Goal: Task Accomplishment & Management: Manage account settings

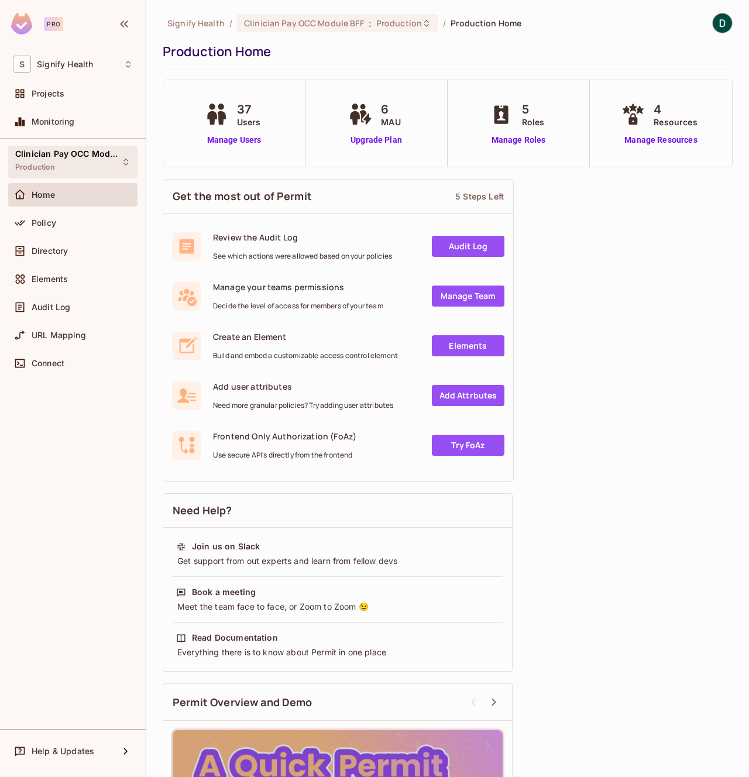
click at [55, 149] on span "Clinician Pay OCC Module BFF" at bounding box center [67, 153] width 105 height 9
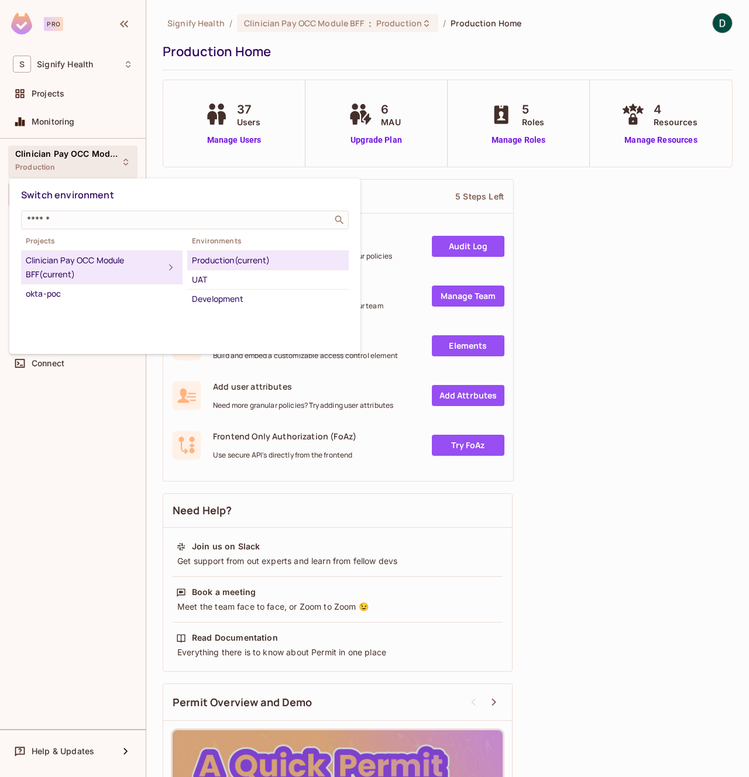
click at [55, 149] on div at bounding box center [374, 388] width 749 height 777
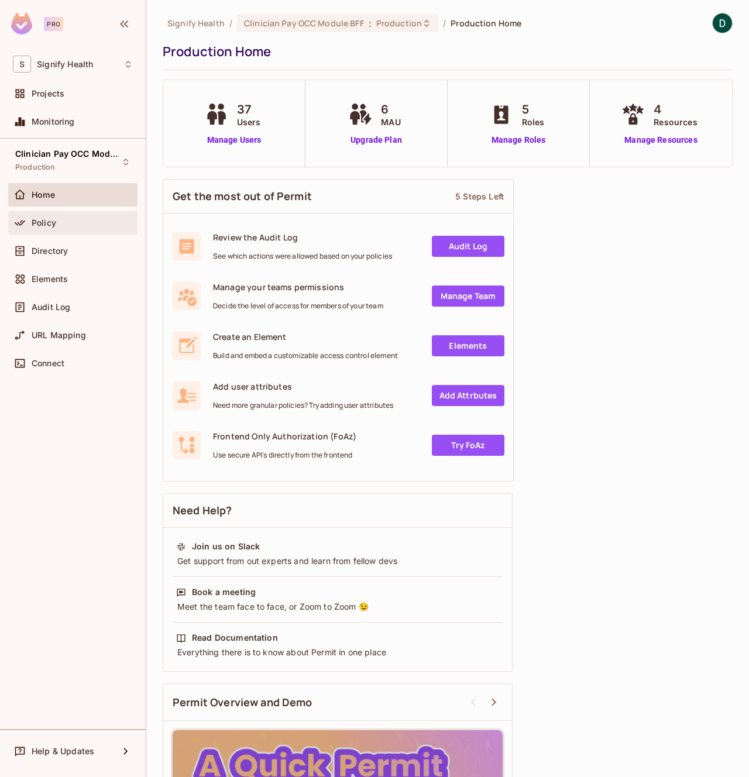
click at [64, 224] on div "Policy" at bounding box center [82, 222] width 101 height 9
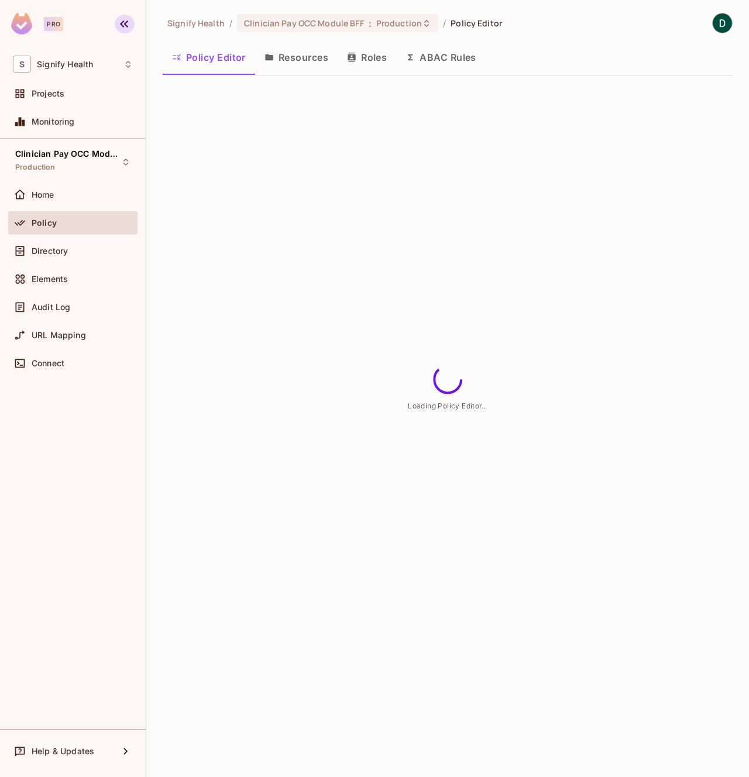
click at [119, 26] on icon "button" at bounding box center [124, 24] width 14 height 14
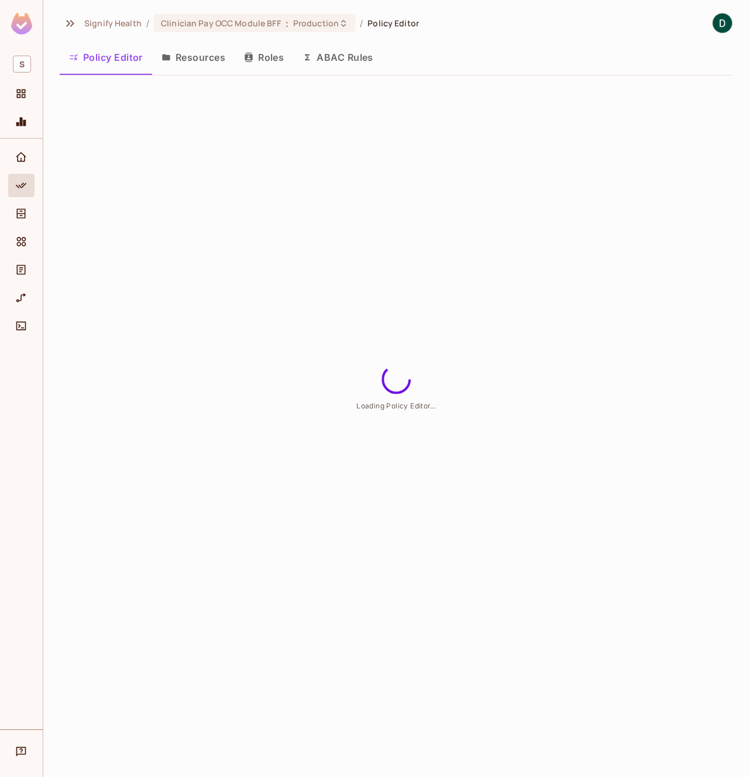
click at [36, 25] on div at bounding box center [21, 25] width 43 height 51
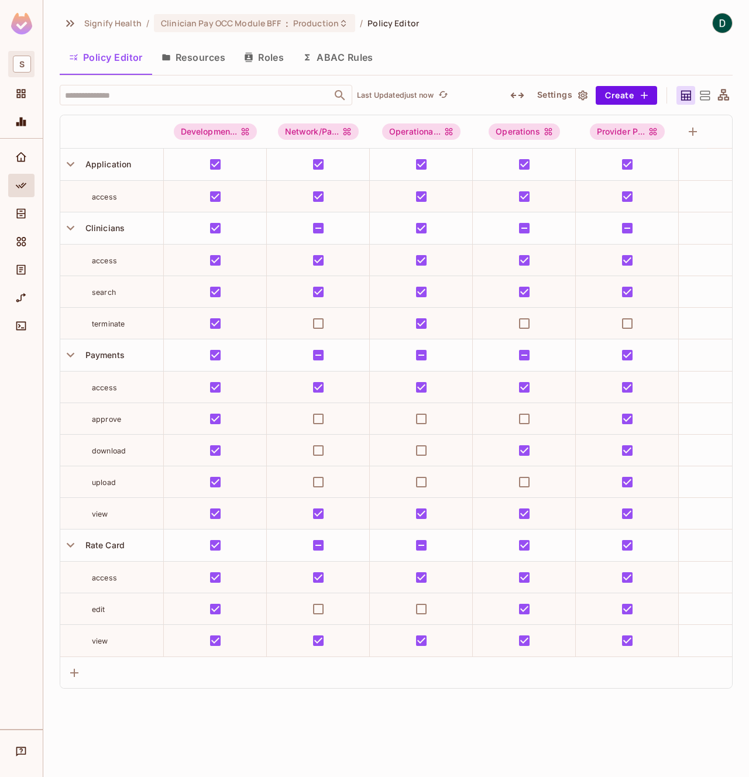
click at [21, 69] on span "S" at bounding box center [22, 64] width 18 height 17
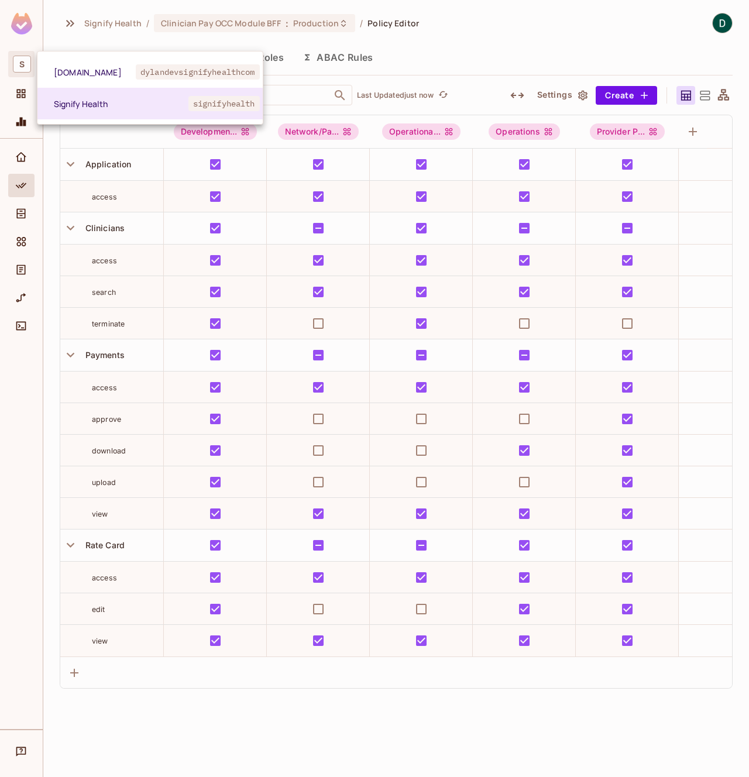
click at [21, 69] on div at bounding box center [374, 388] width 749 height 777
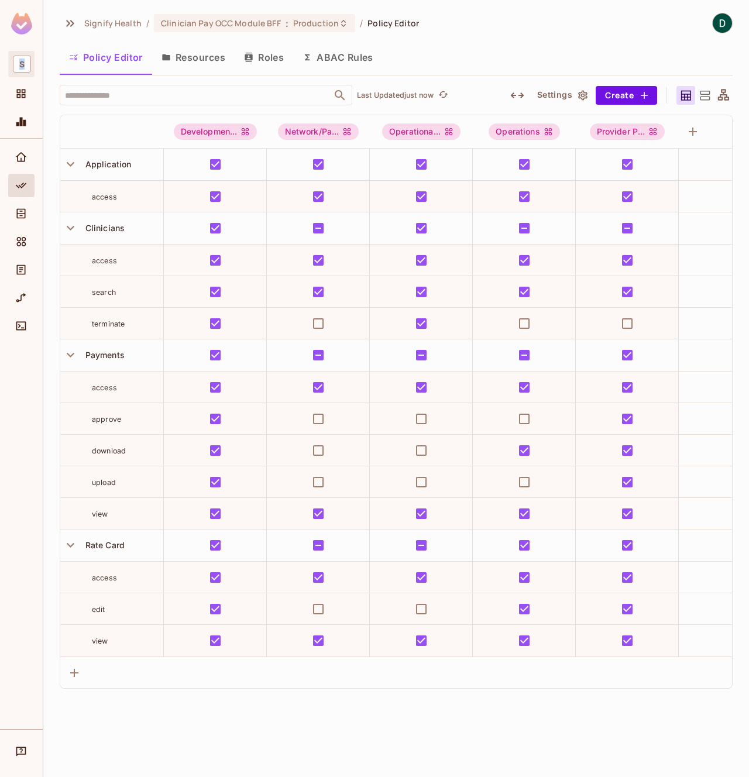
click at [21, 69] on span "S" at bounding box center [22, 64] width 18 height 17
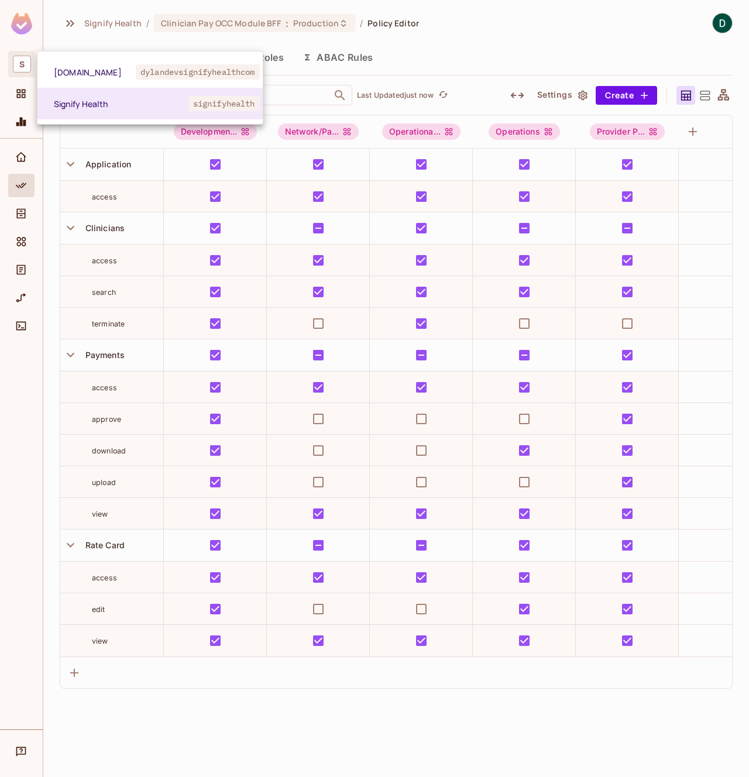
click at [21, 69] on div at bounding box center [374, 388] width 749 height 777
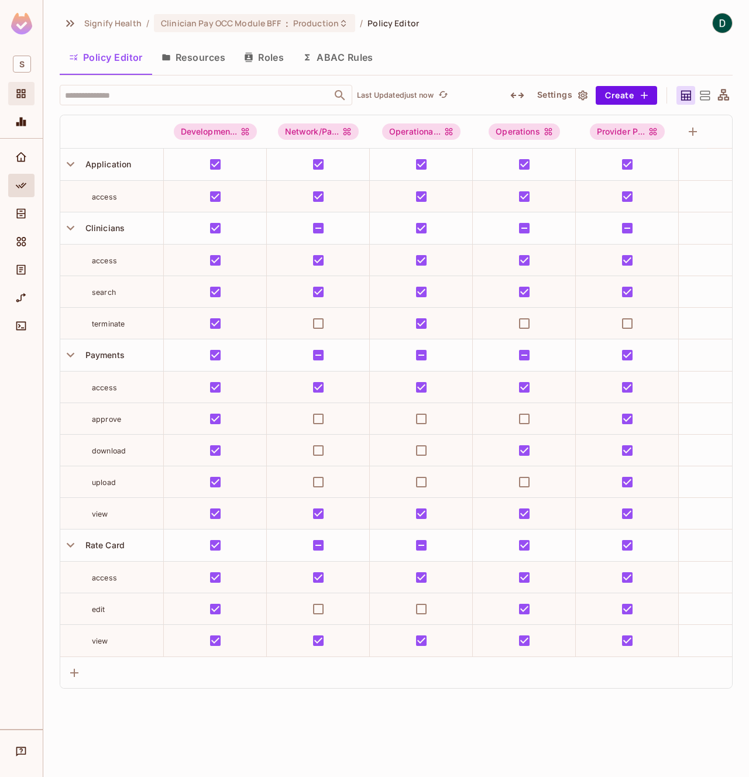
click at [21, 87] on span "Projects" at bounding box center [21, 94] width 14 height 14
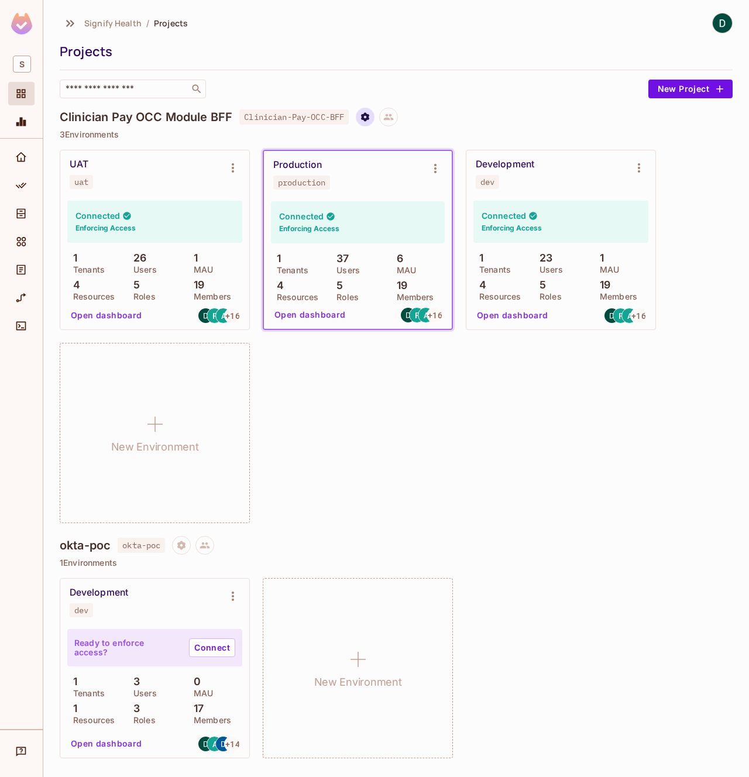
click at [364, 118] on button "Project settings" at bounding box center [365, 117] width 19 height 19
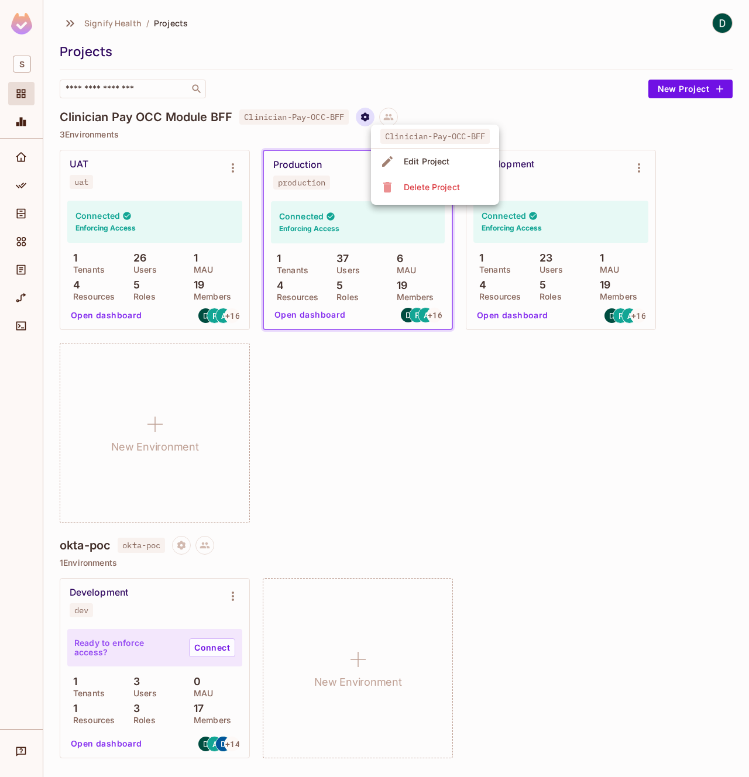
click at [364, 118] on div at bounding box center [374, 388] width 749 height 777
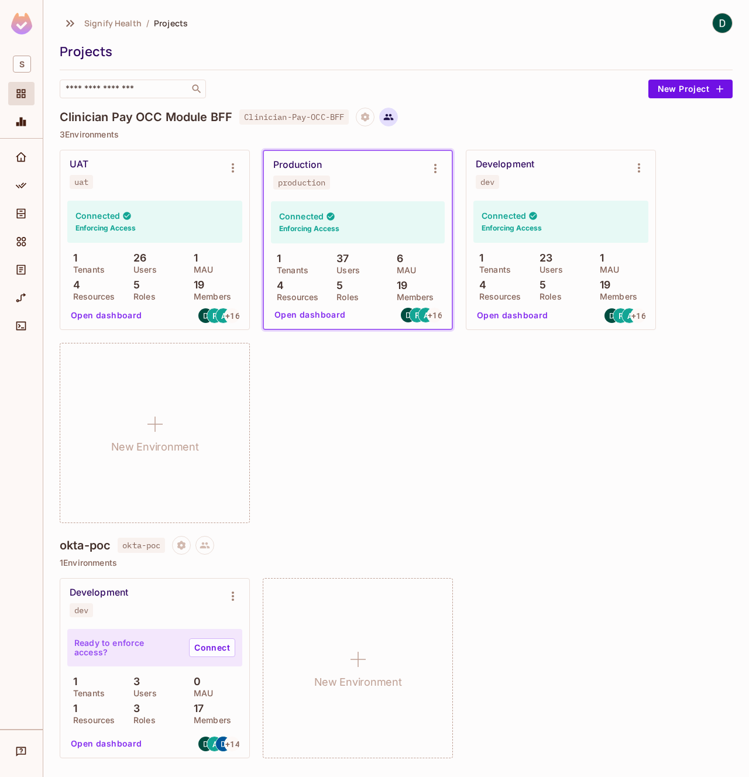
click at [391, 117] on icon at bounding box center [388, 117] width 11 height 11
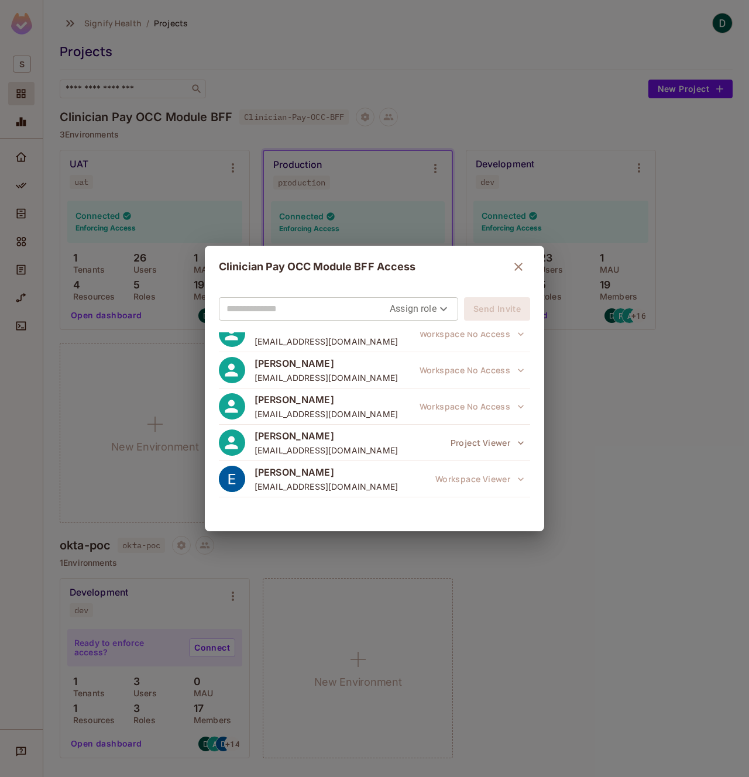
scroll to position [525, 0]
click at [515, 269] on icon "button" at bounding box center [518, 267] width 8 height 8
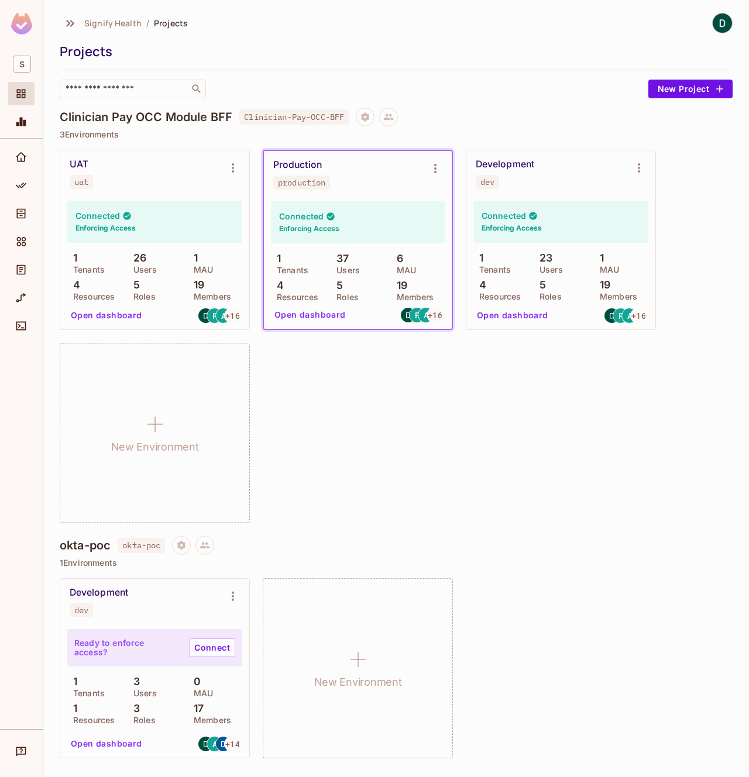
click at [560, 404] on div "UAT uat Connected Enforcing Access 1 Tenants 26 Users 1 MAU 4 Resources 5 Roles…" at bounding box center [396, 336] width 673 height 373
